Goal: Information Seeking & Learning: Learn about a topic

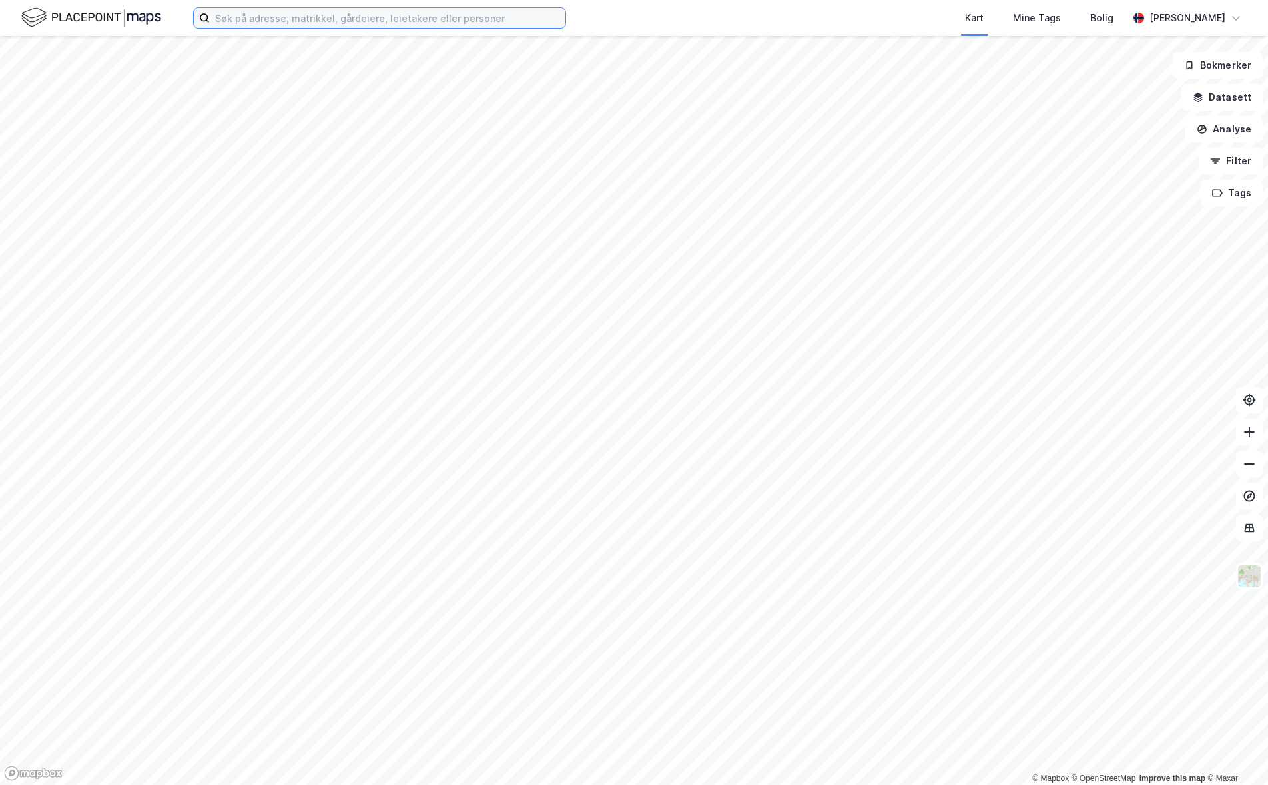
click at [513, 15] on input at bounding box center [388, 18] width 356 height 20
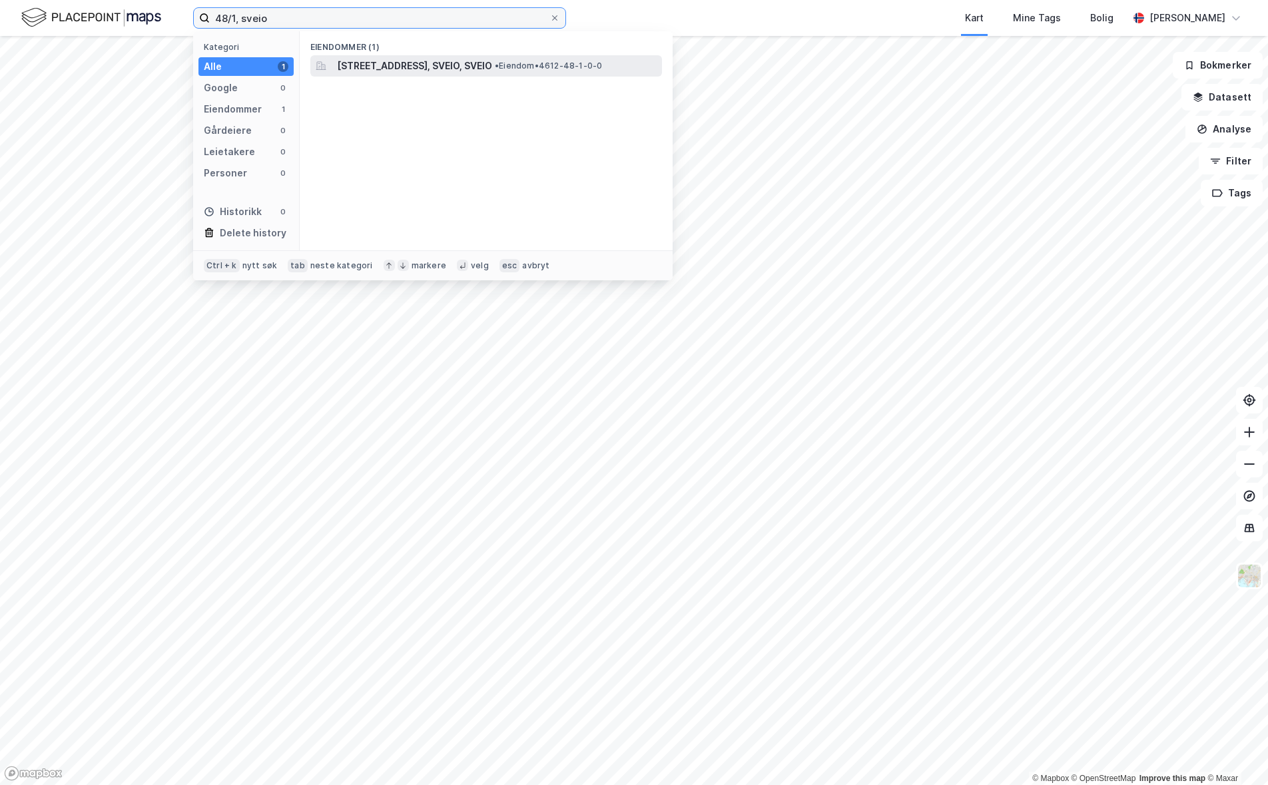
type input "48/1, sveio"
click at [536, 63] on span "• Eiendom • 4612-48-1-0-0" at bounding box center [548, 66] width 107 height 11
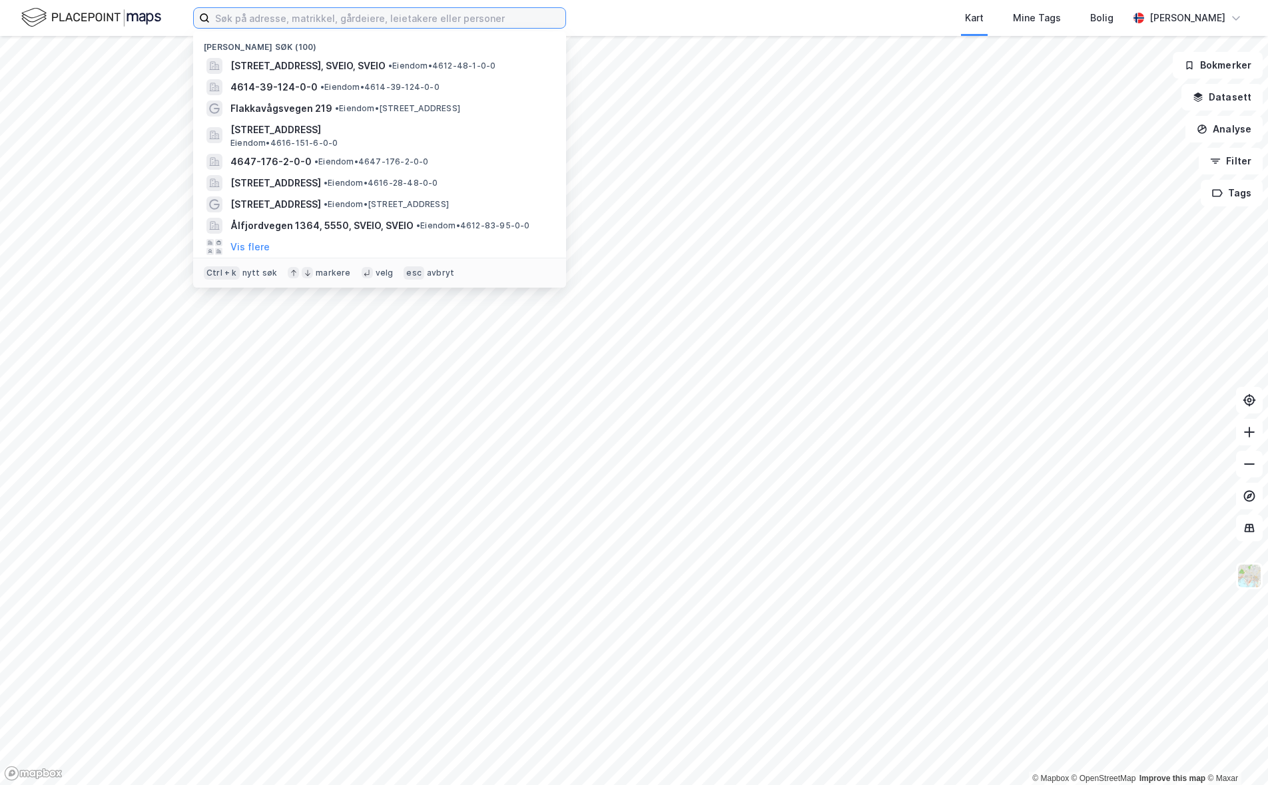
click at [284, 18] on input at bounding box center [388, 18] width 356 height 20
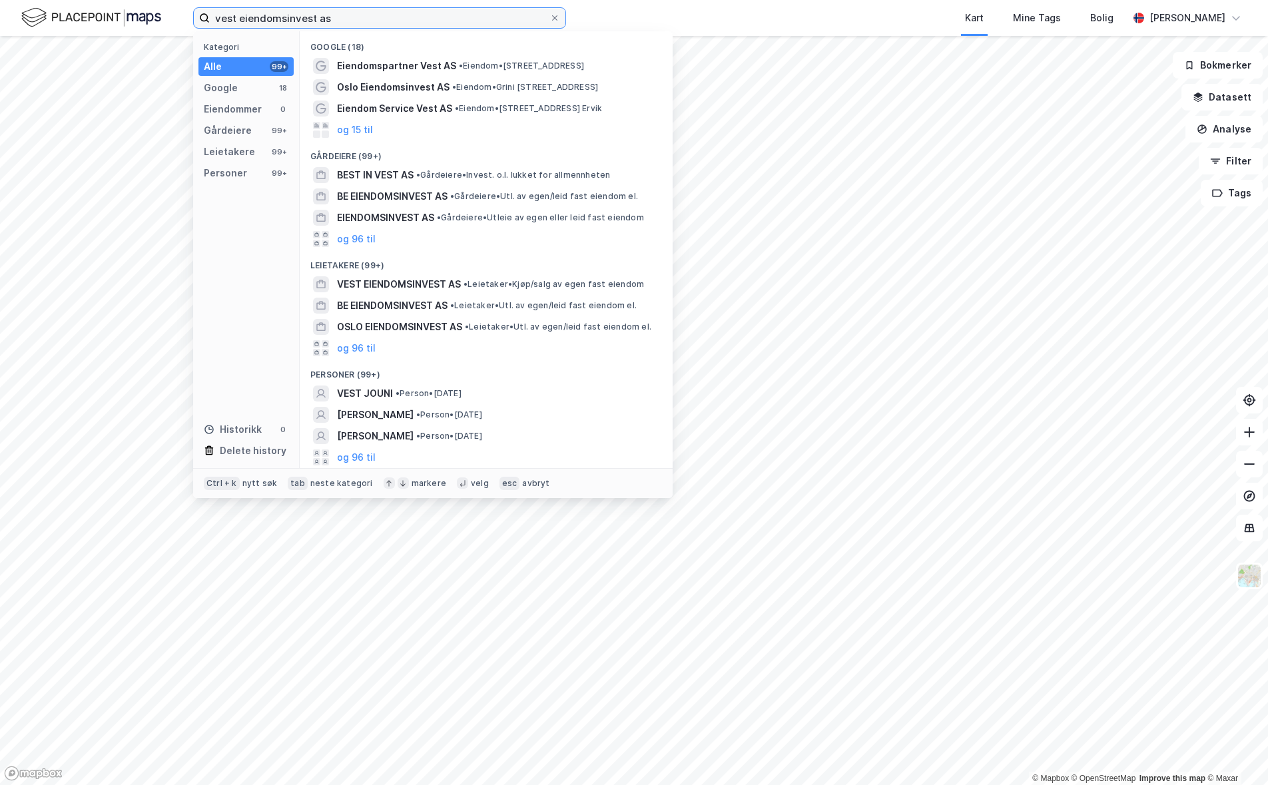
drag, startPoint x: 380, startPoint y: 23, endPoint x: 108, endPoint y: 23, distance: 271.7
click at [109, 23] on div "vest eiendomsinvest as Kategori Alle 99+ Google 18 Eiendommer 0 Gårdeiere 99+ L…" at bounding box center [634, 18] width 1268 height 36
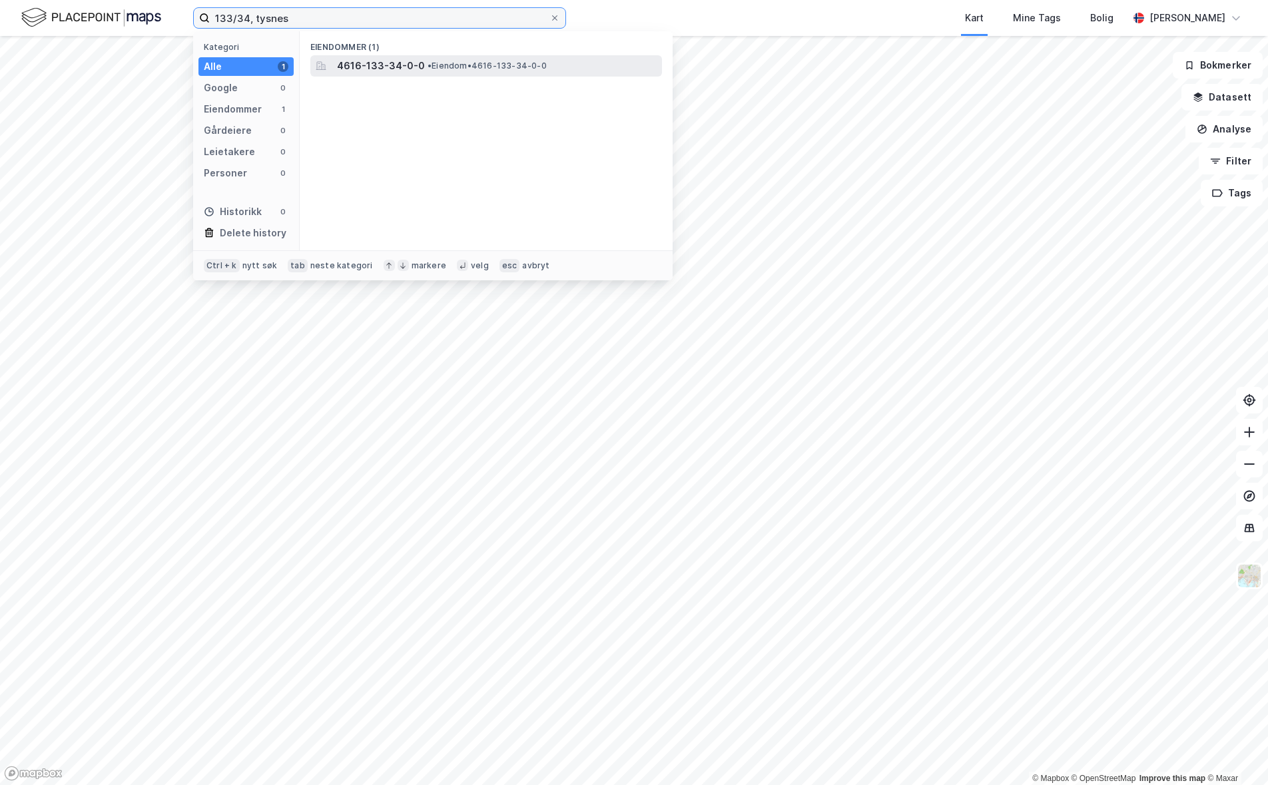
type input "133/34, tysnes"
click at [372, 64] on span "4616-133-34-0-0" at bounding box center [381, 66] width 88 height 16
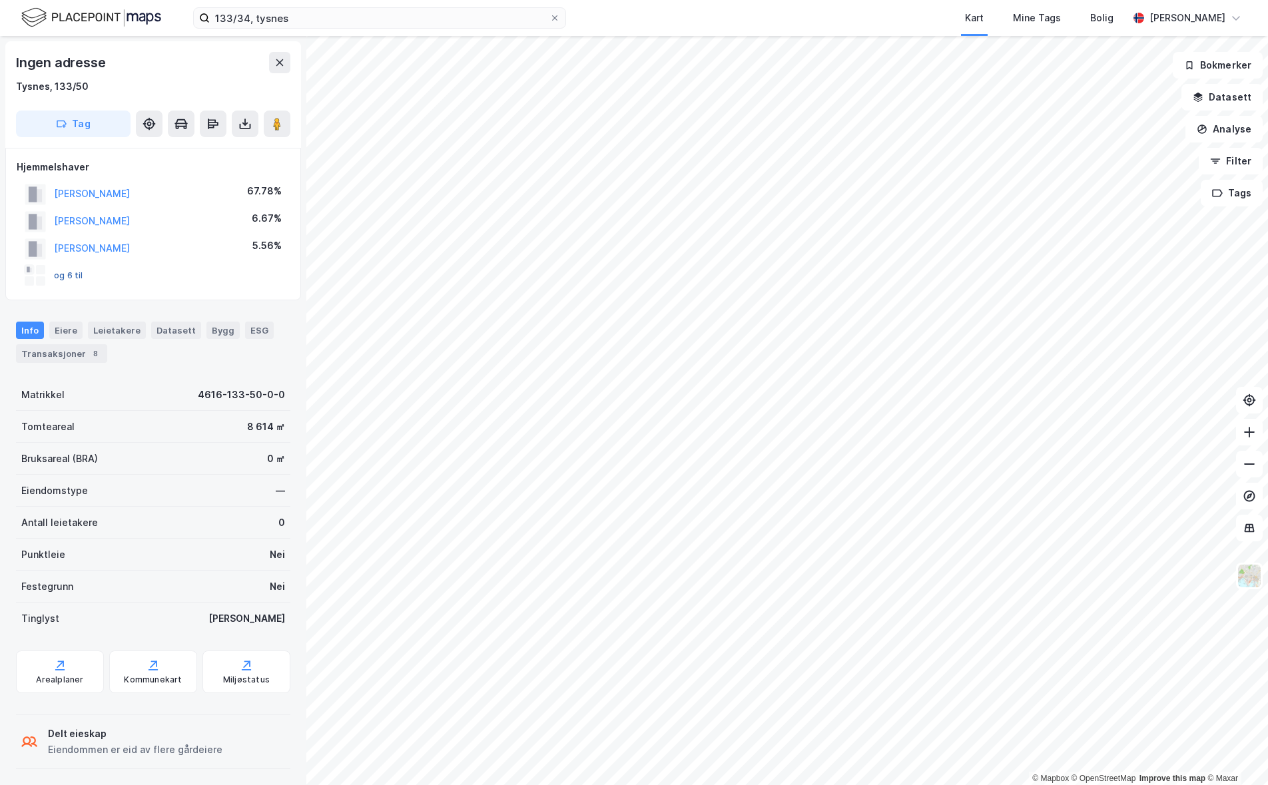
click at [0, 0] on button "og 6 til" at bounding box center [0, 0] width 0 height 0
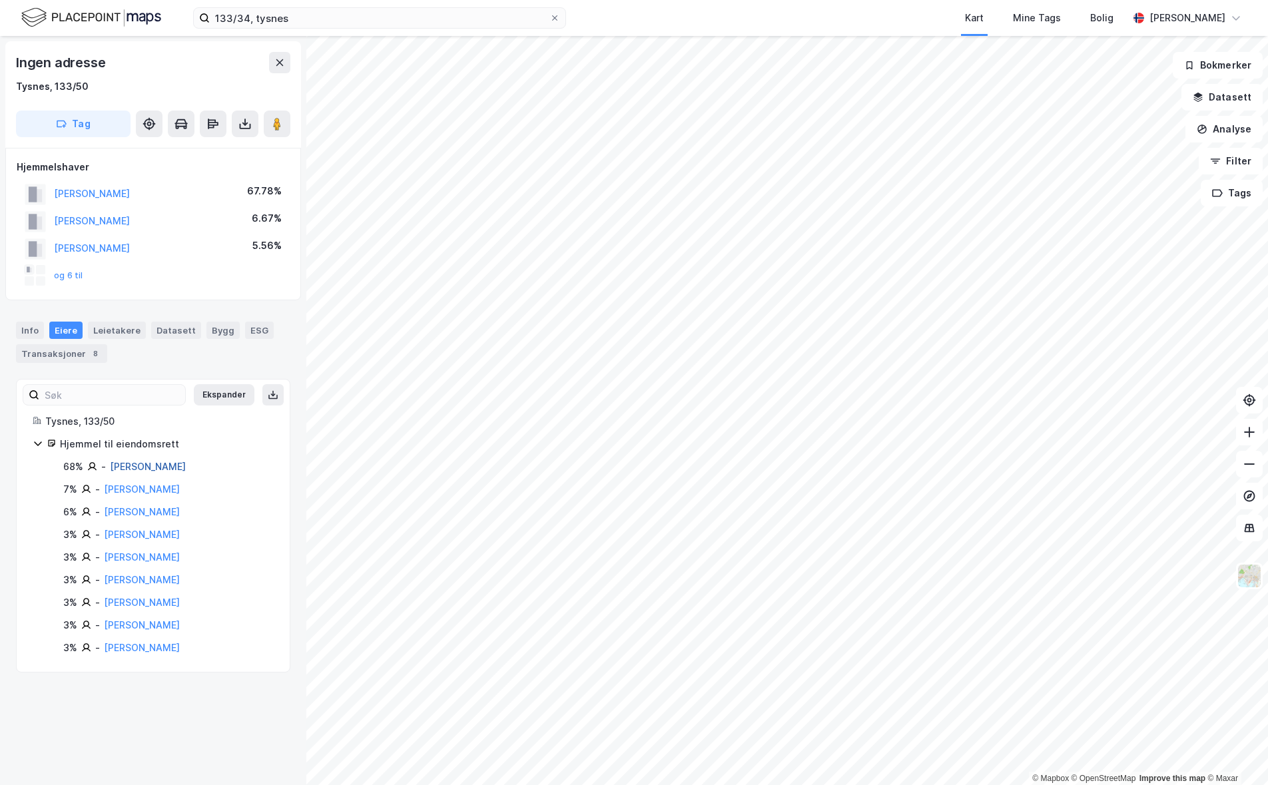
click at [128, 469] on link "Bru Jørg" at bounding box center [148, 466] width 76 height 11
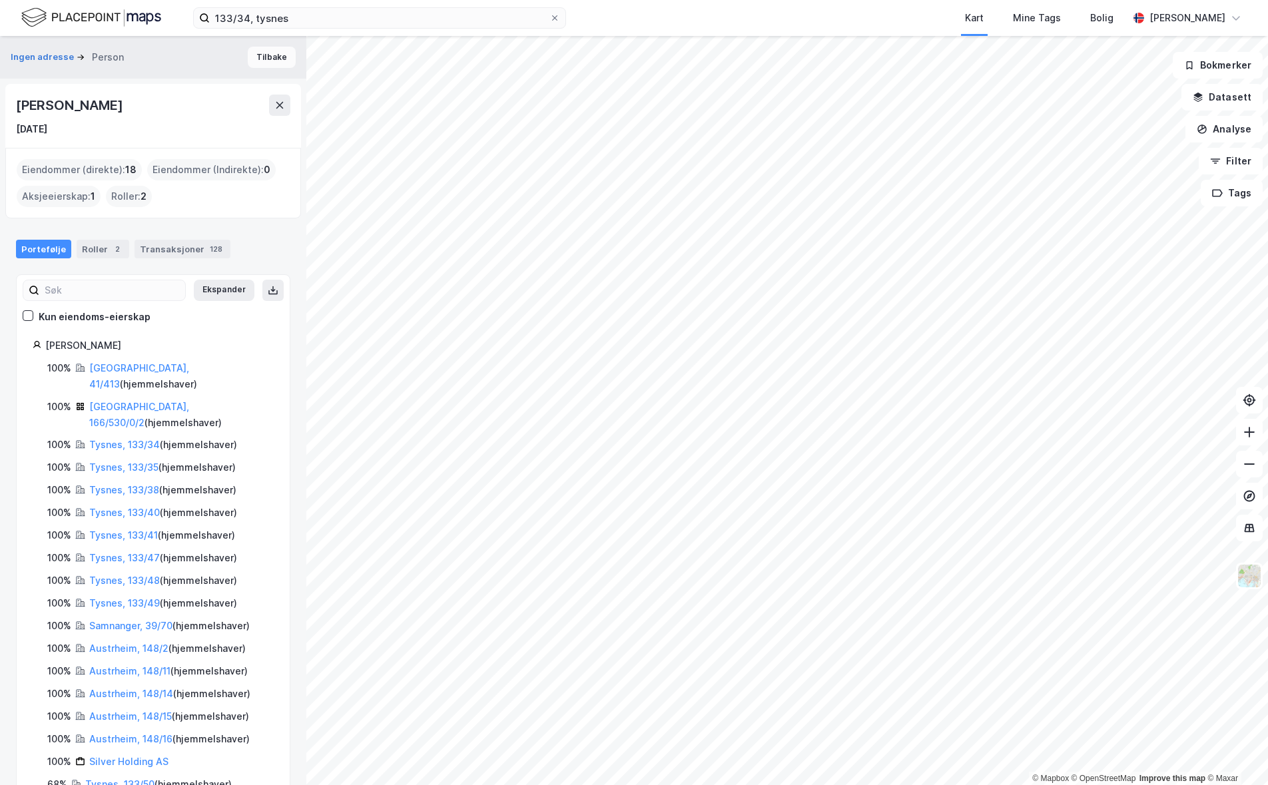
click at [263, 55] on button "Tilbake" at bounding box center [272, 57] width 48 height 21
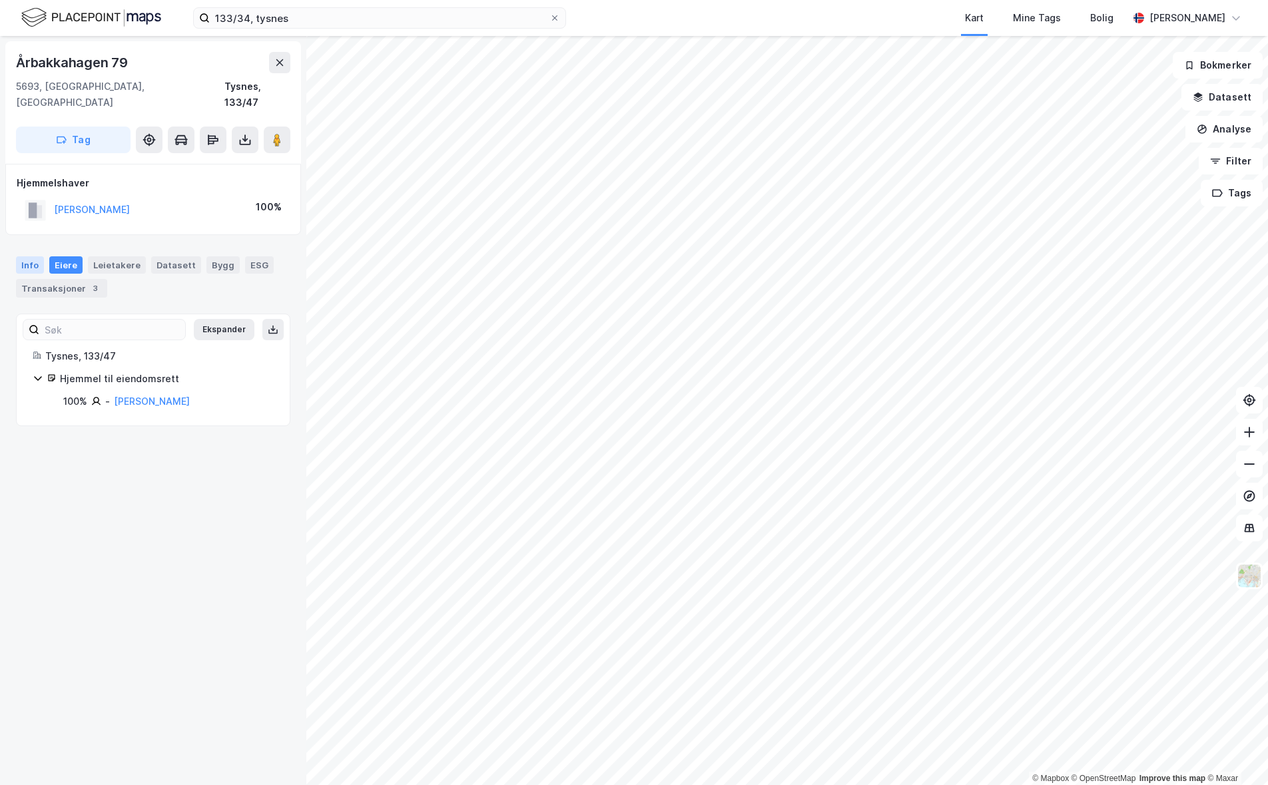
click at [33, 256] on div "Info" at bounding box center [30, 264] width 28 height 17
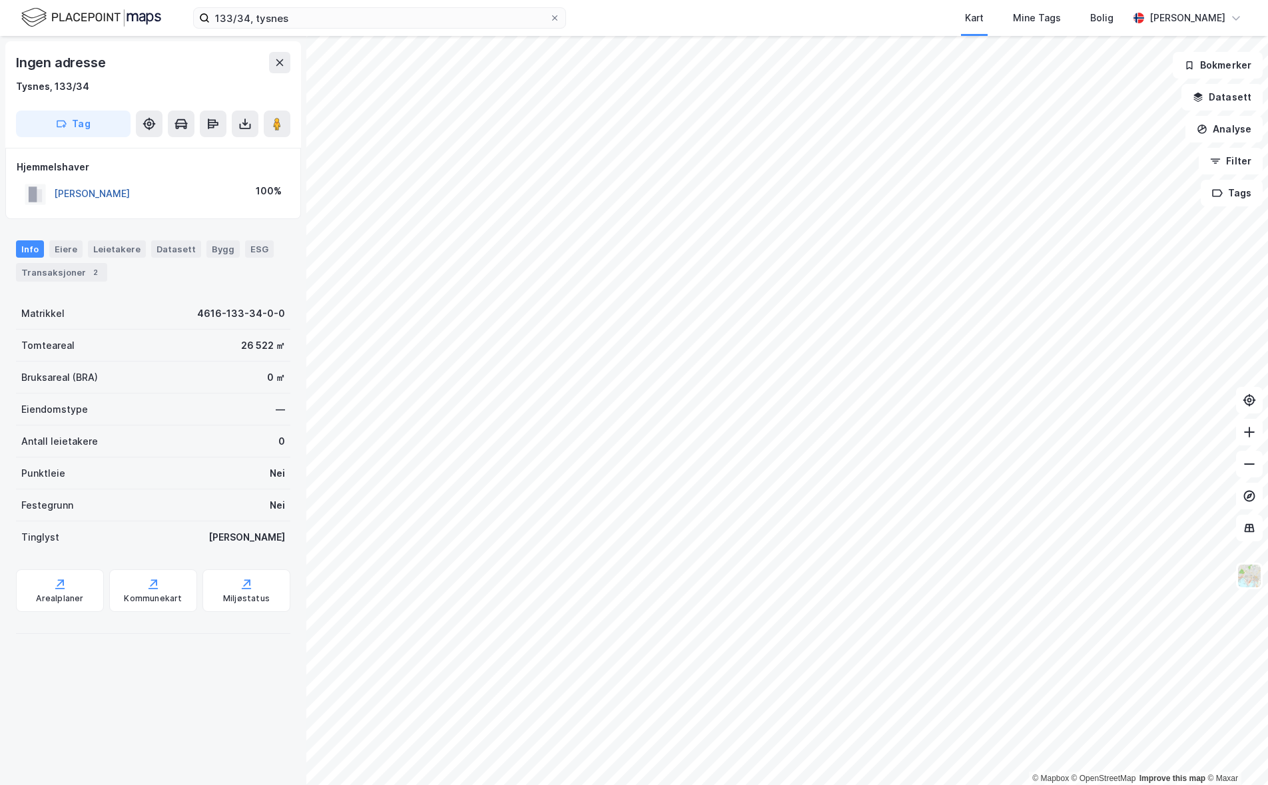
click at [0, 0] on button "BRU JØRG" at bounding box center [0, 0] width 0 height 0
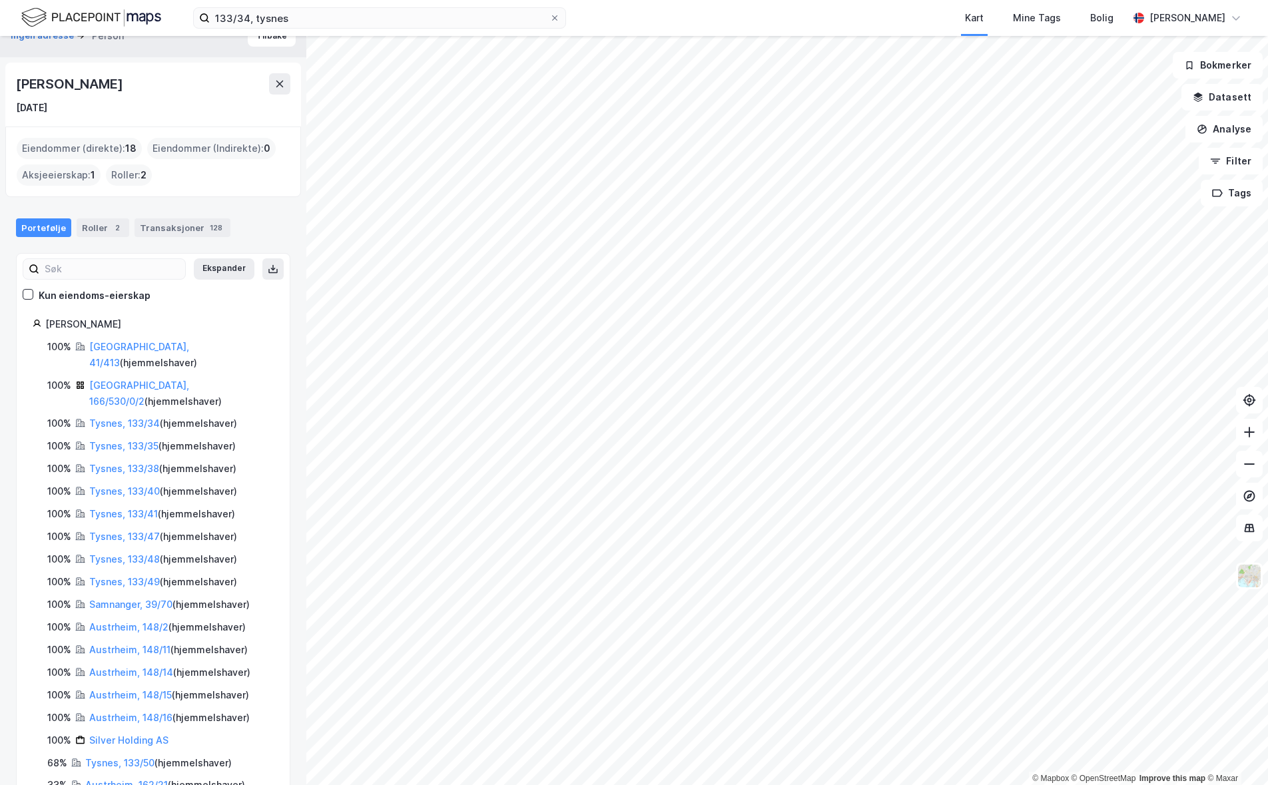
scroll to position [31, 0]
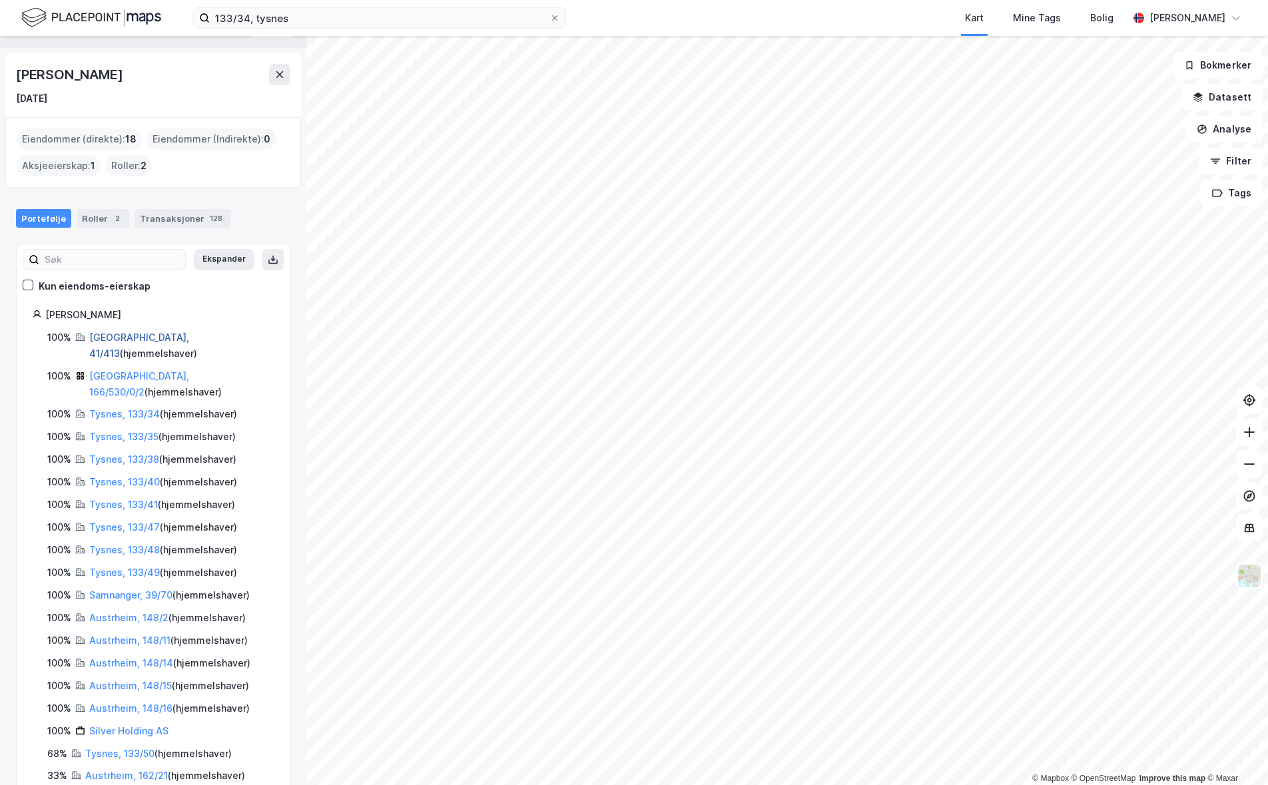
click at [130, 337] on link "Bergen, 41/413" at bounding box center [139, 345] width 100 height 27
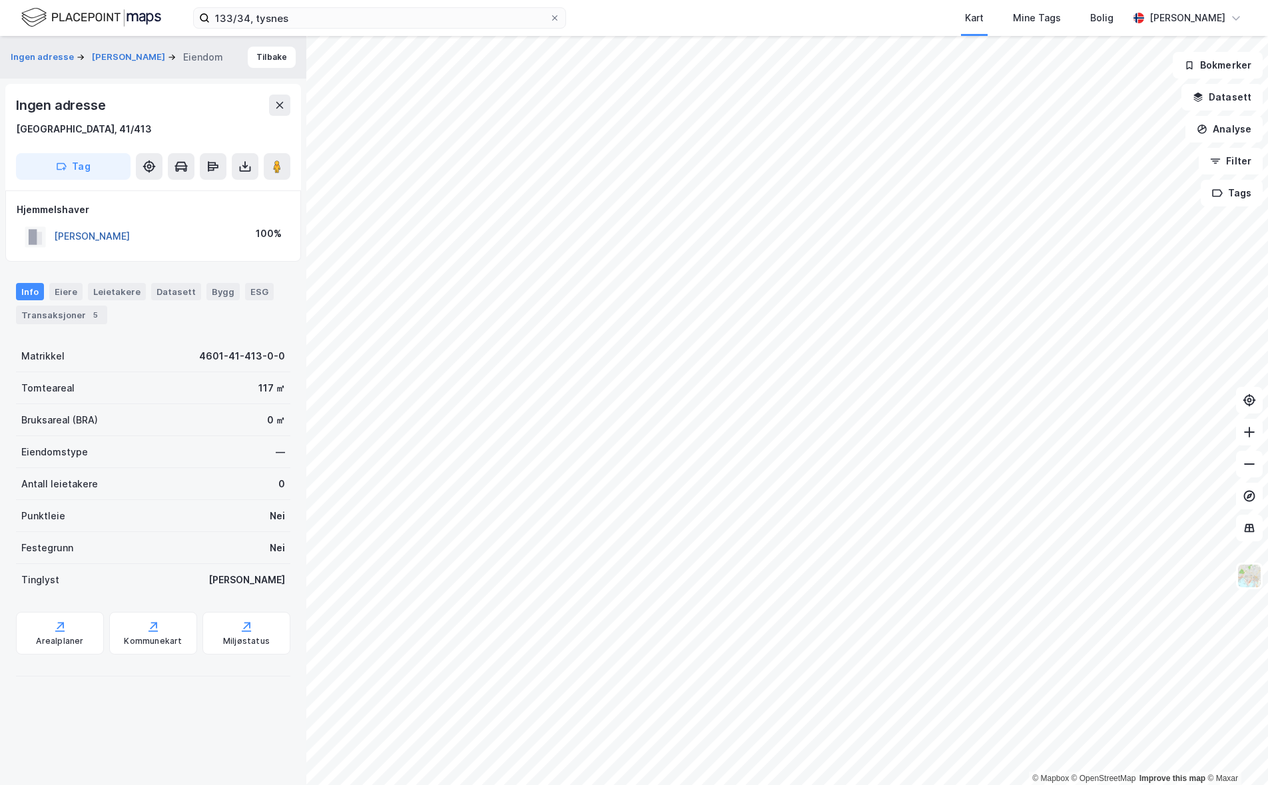
click at [0, 0] on button "BRU JØRG" at bounding box center [0, 0] width 0 height 0
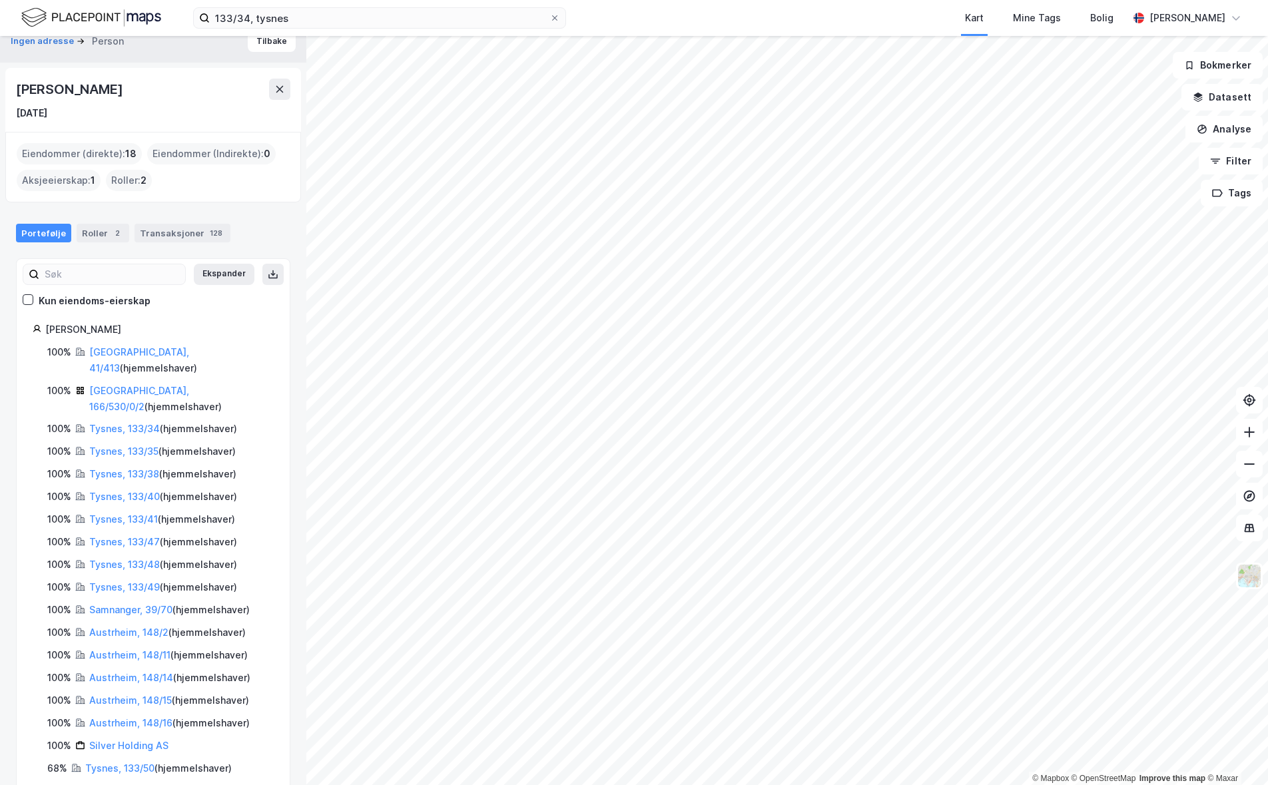
scroll to position [31, 0]
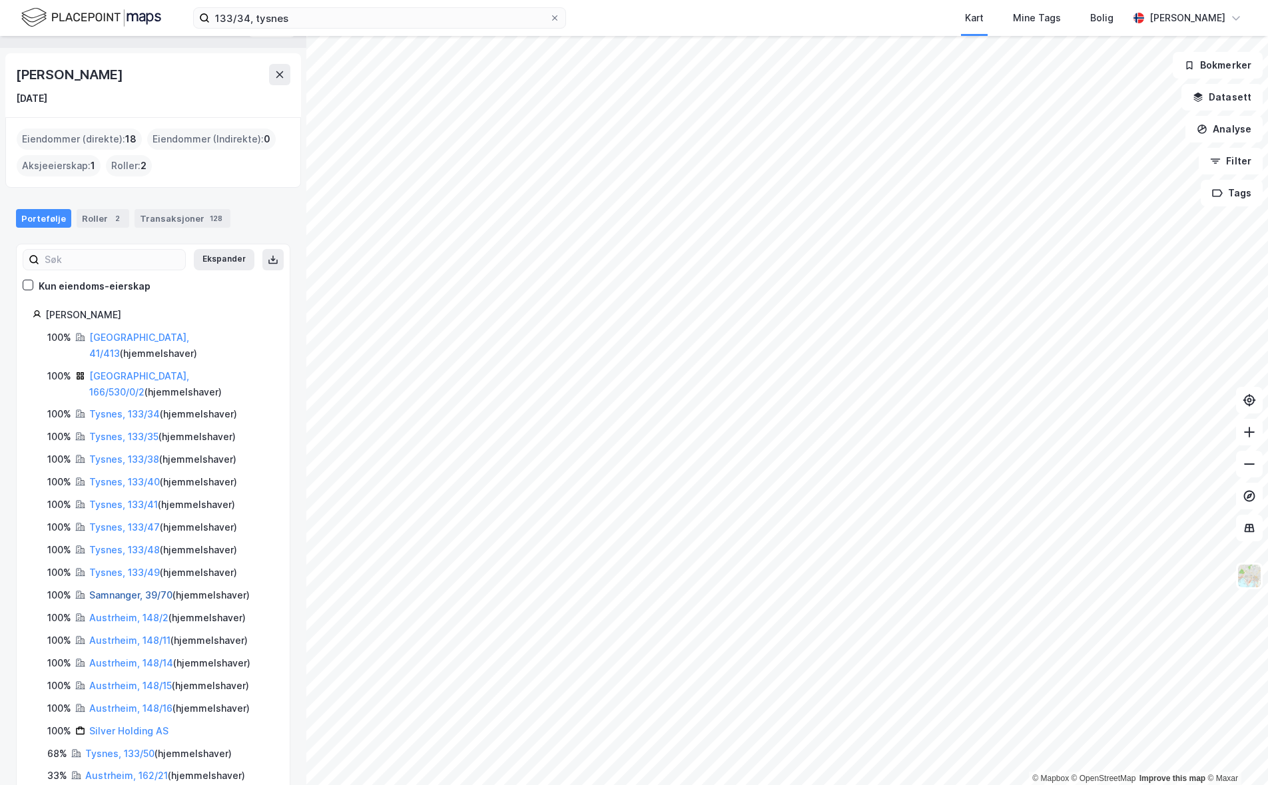
click at [129, 589] on link "Samnanger, 39/70" at bounding box center [130, 594] width 83 height 11
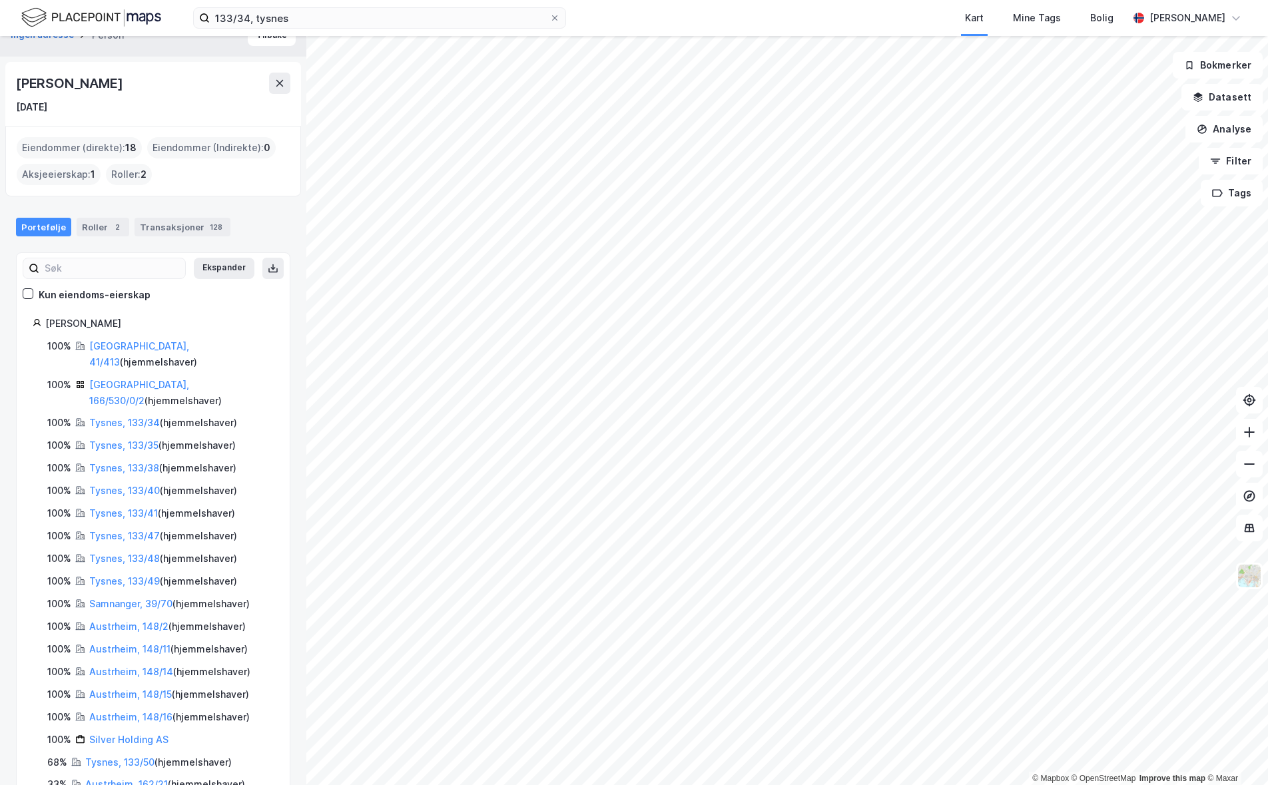
scroll to position [31, 0]
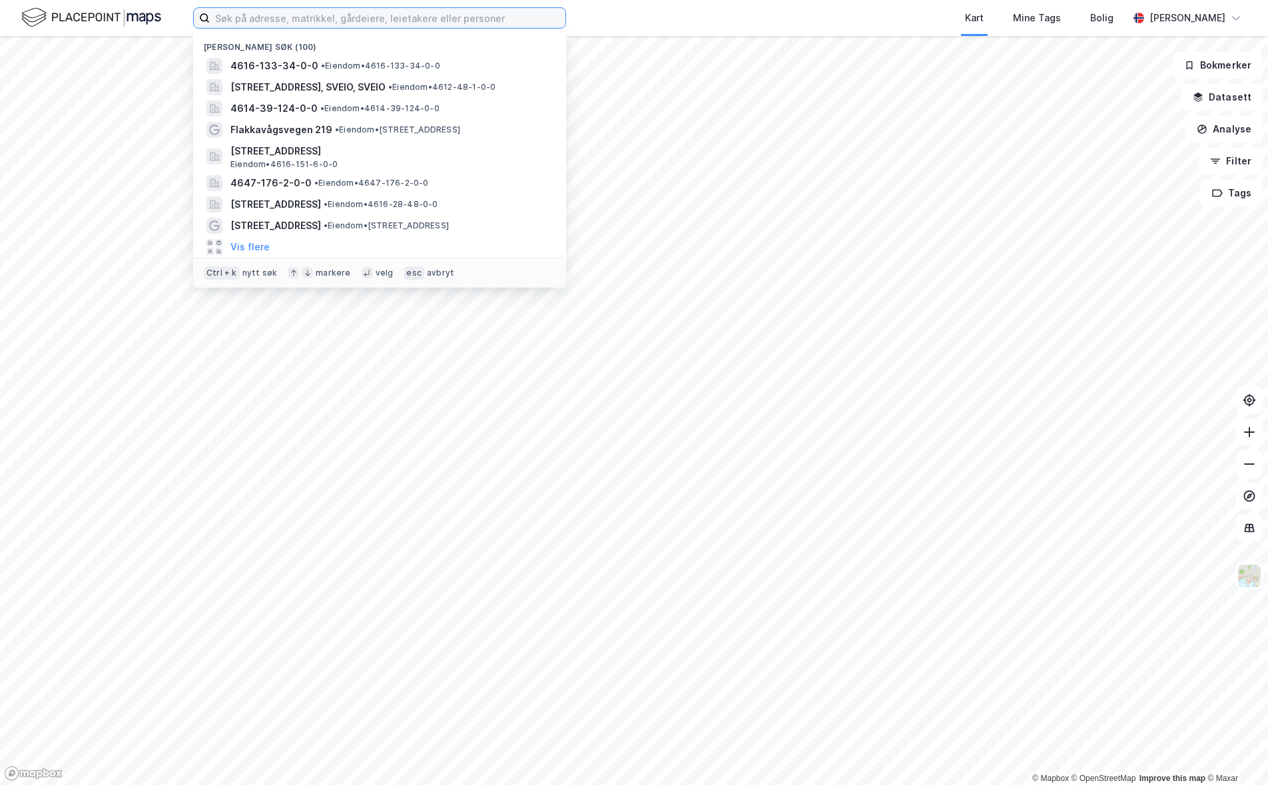
click at [254, 19] on input at bounding box center [388, 18] width 356 height 20
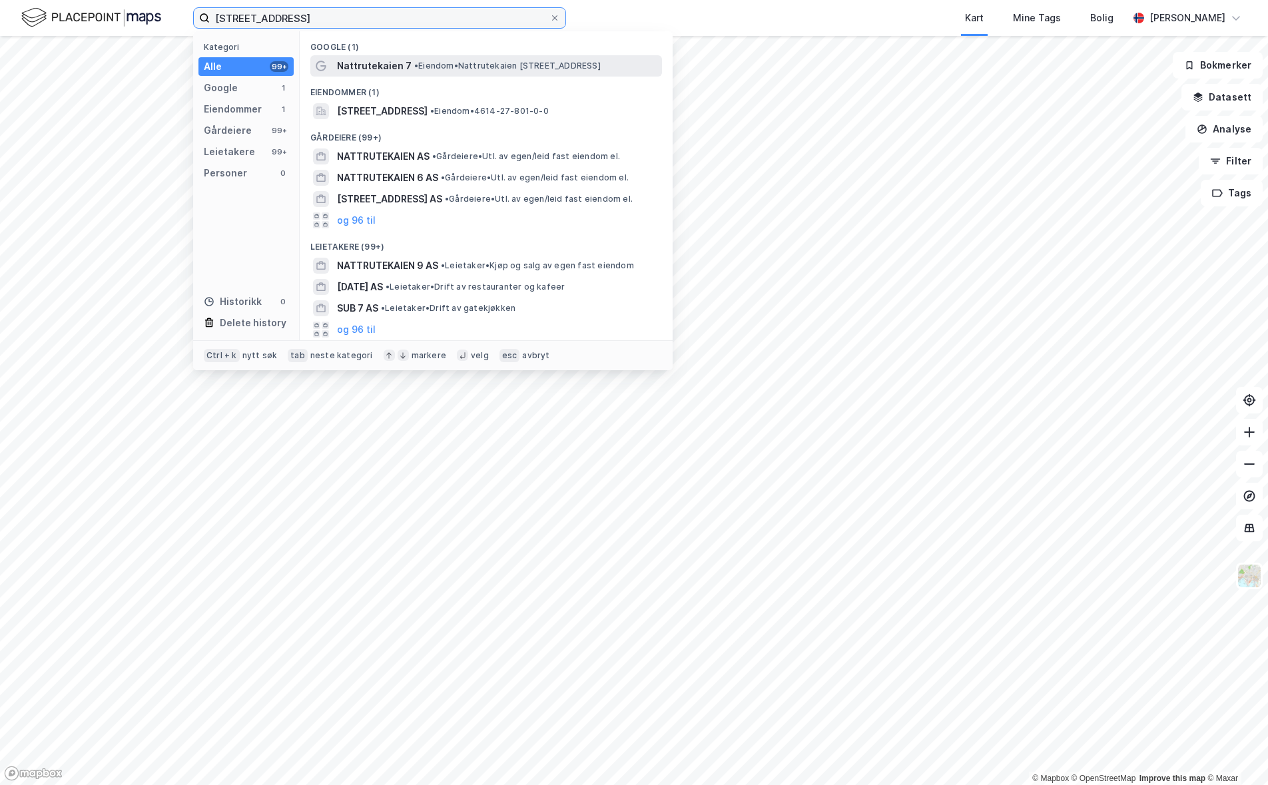
type input "nattrutekaien 7"
click at [377, 71] on span "Nattrutekaien 7" at bounding box center [374, 66] width 75 height 16
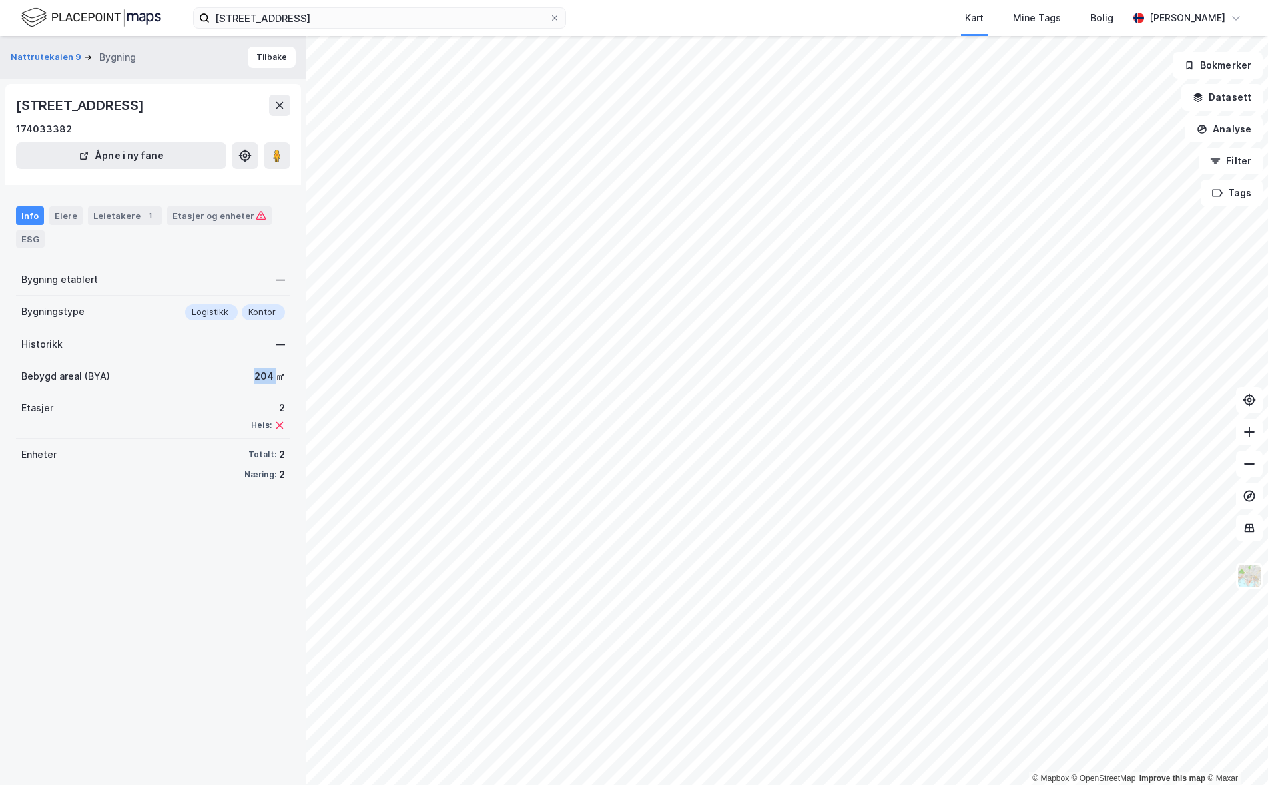
drag, startPoint x: 244, startPoint y: 375, endPoint x: 266, endPoint y: 376, distance: 22.0
click at [266, 376] on div "Bebygd areal (BYA) 204 ㎡" at bounding box center [153, 376] width 274 height 32
click at [228, 376] on div "Bebygd areal (BYA) 204 ㎡" at bounding box center [153, 376] width 274 height 32
